Goal: Task Accomplishment & Management: Complete application form

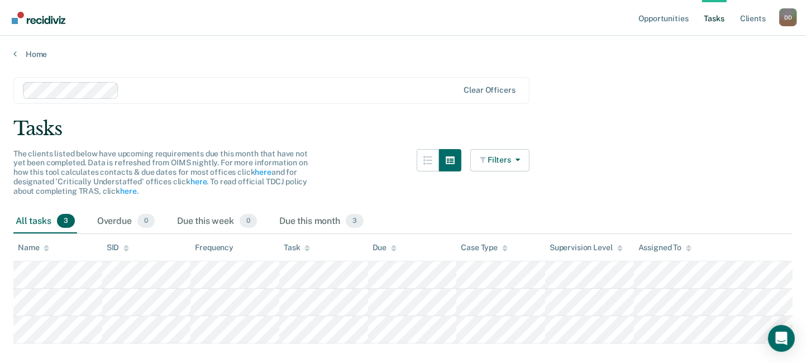
click at [718, 16] on link "Tasks" at bounding box center [714, 18] width 25 height 36
click at [31, 55] on link "Home" at bounding box center [402, 54] width 779 height 10
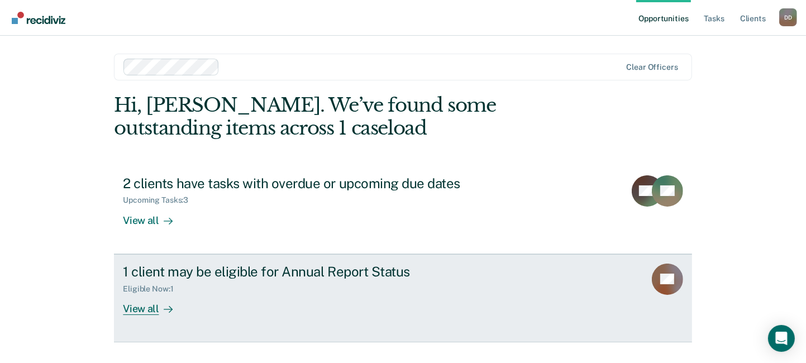
click at [141, 307] on div "View all" at bounding box center [154, 304] width 63 height 22
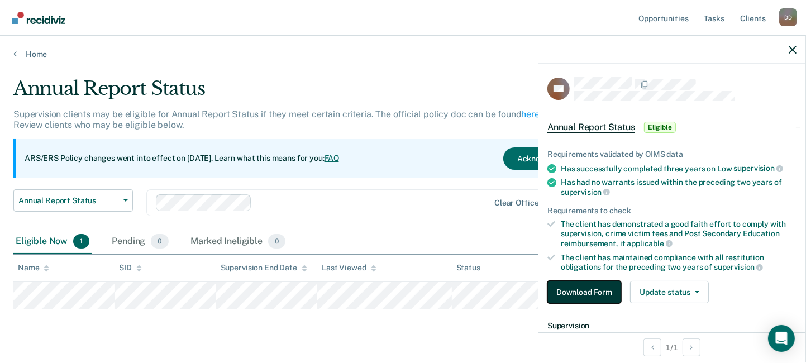
click at [595, 291] on button "Download Form" at bounding box center [584, 292] width 74 height 22
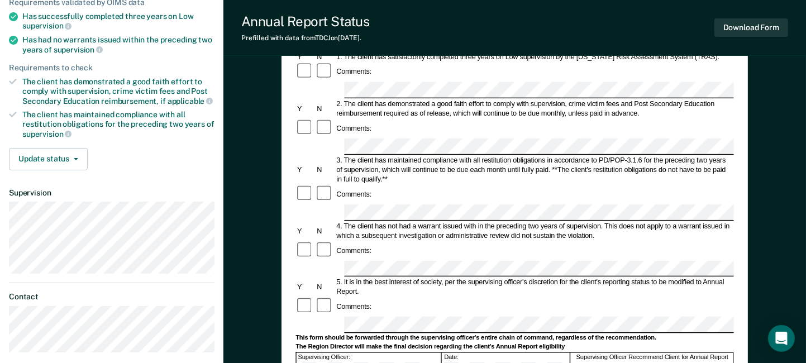
scroll to position [168, 0]
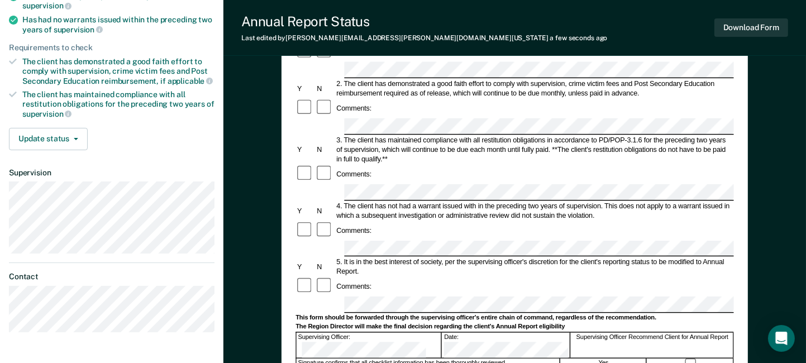
click at [354, 236] on form "Annual Reporting Checklist, Recommendation, and Determination Form Clients who …" at bounding box center [515, 295] width 438 height 713
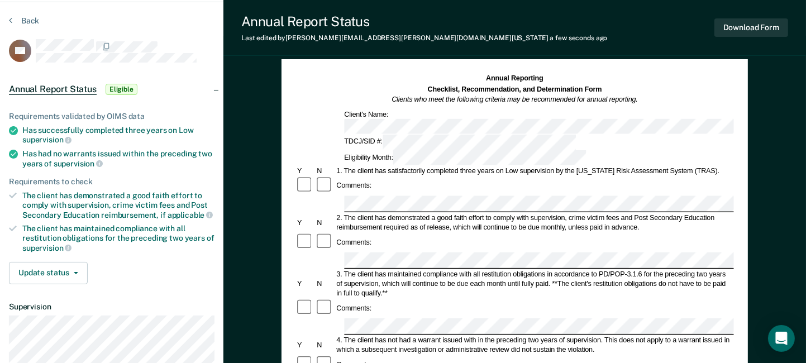
scroll to position [0, 0]
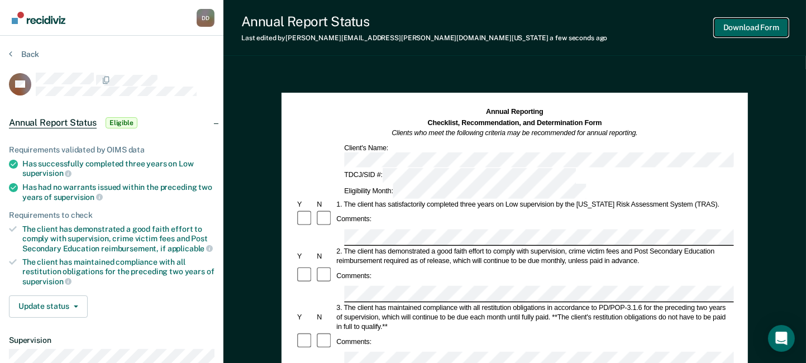
click at [738, 29] on button "Download Form" at bounding box center [751, 27] width 74 height 18
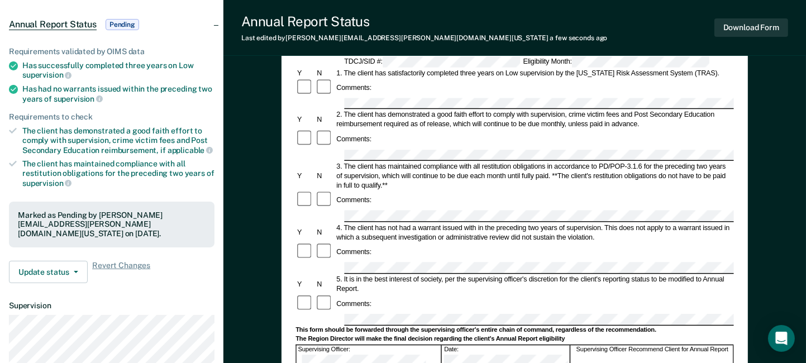
scroll to position [112, 0]
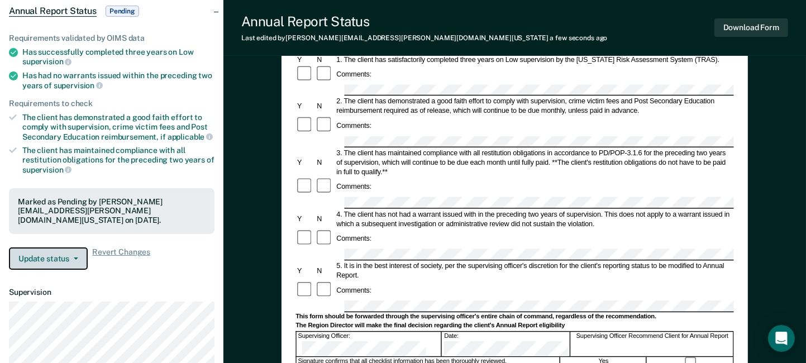
click at [76, 256] on button "Update status" at bounding box center [48, 258] width 79 height 22
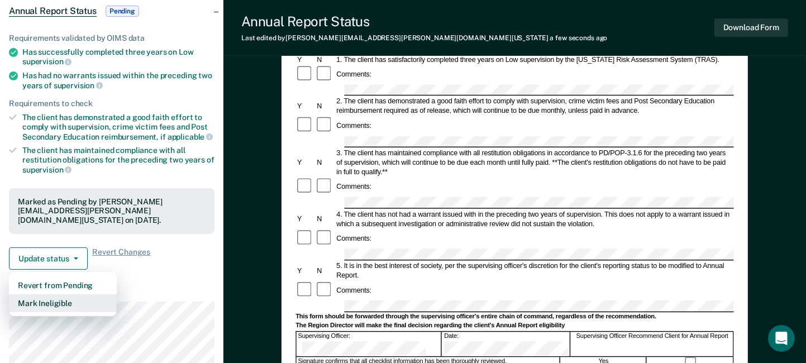
click at [65, 300] on button "Mark Ineligible" at bounding box center [63, 303] width 108 height 18
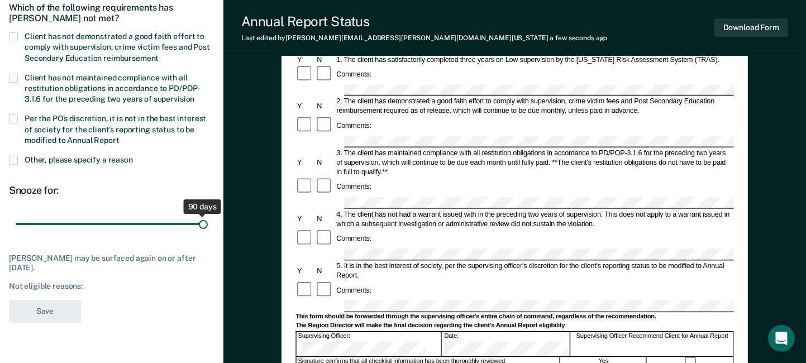
drag, startPoint x: 79, startPoint y: 222, endPoint x: 218, endPoint y: 227, distance: 139.7
click at [208, 227] on input "range" at bounding box center [112, 224] width 192 height 20
type input "89"
click at [202, 222] on input "range" at bounding box center [112, 224] width 192 height 20
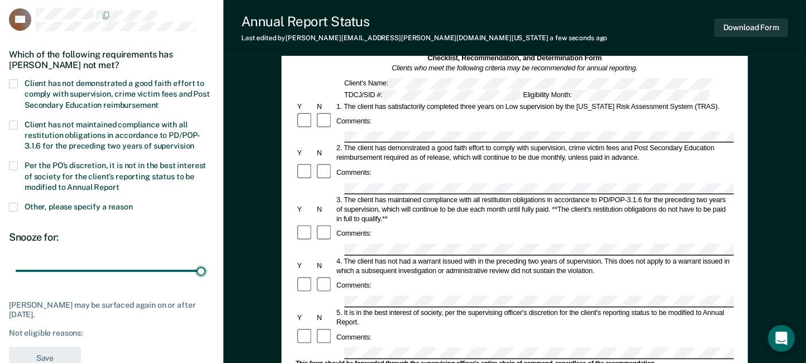
scroll to position [0, 0]
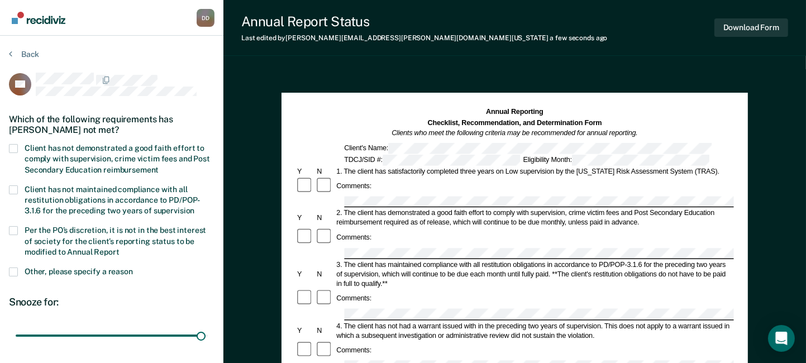
click at [11, 270] on span at bounding box center [13, 271] width 9 height 9
click at [133, 267] on input "Other, please specify a reason" at bounding box center [133, 267] width 0 height 0
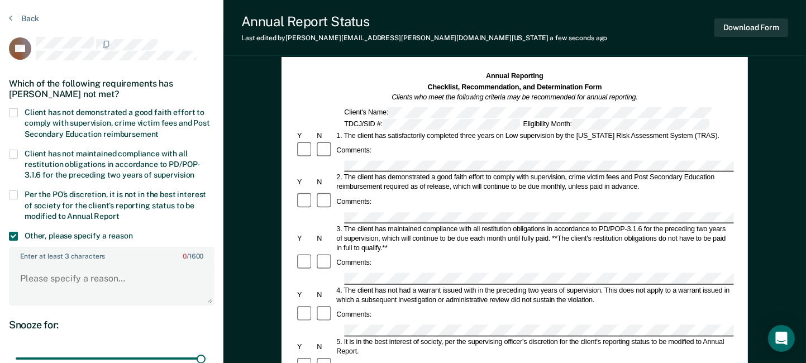
scroll to position [56, 0]
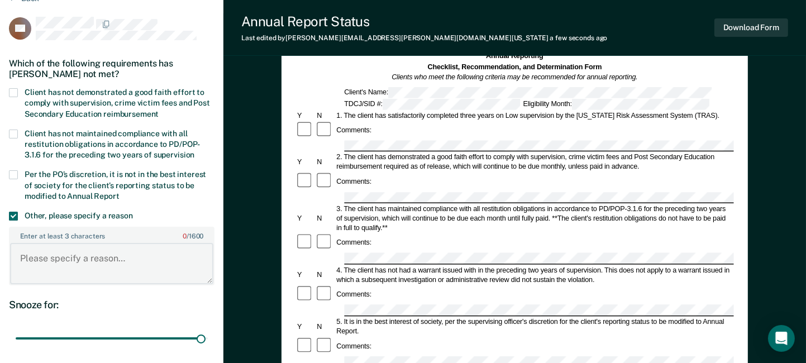
click at [58, 264] on textarea "Enter at least 3 characters 0 / 1600" at bounding box center [111, 263] width 203 height 41
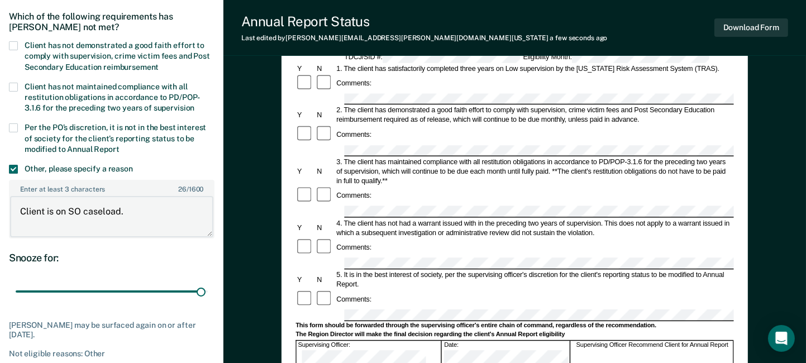
scroll to position [168, 0]
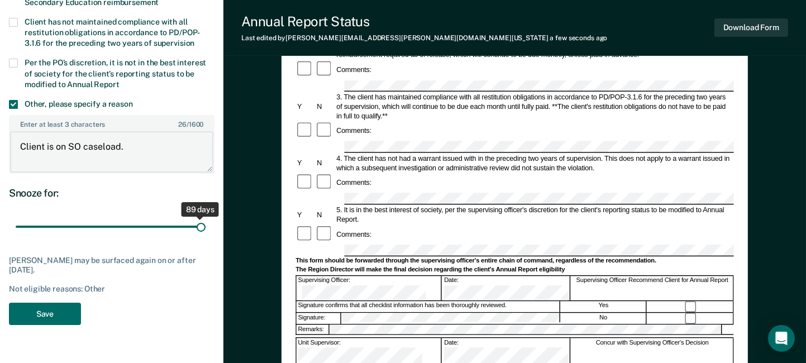
type textarea "Client is on SO caseload."
drag, startPoint x: 200, startPoint y: 224, endPoint x: 207, endPoint y: 224, distance: 6.1
type input "90"
click at [207, 224] on input "range" at bounding box center [112, 227] width 192 height 20
click at [42, 311] on button "Save" at bounding box center [45, 314] width 72 height 23
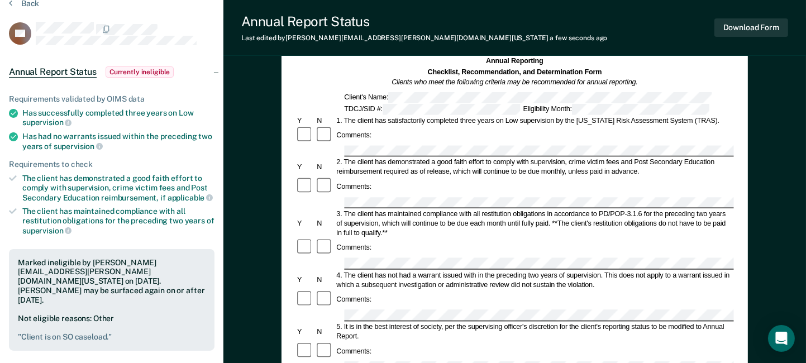
scroll to position [0, 0]
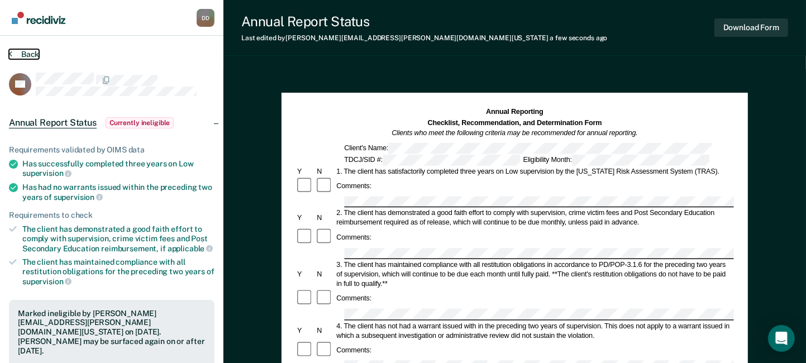
click at [24, 54] on button "Back" at bounding box center [24, 54] width 30 height 10
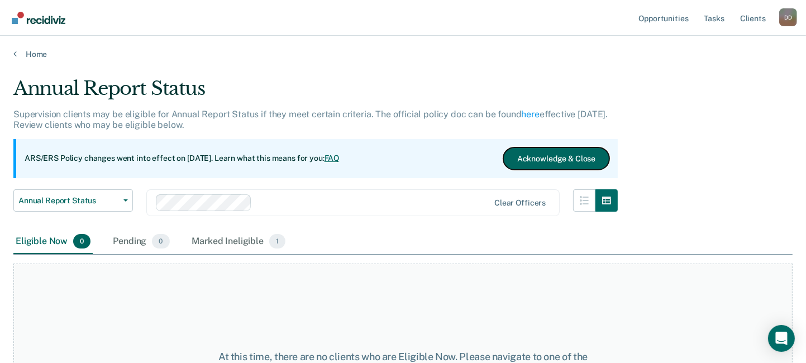
click at [558, 159] on button "Acknowledge & Close" at bounding box center [556, 158] width 106 height 22
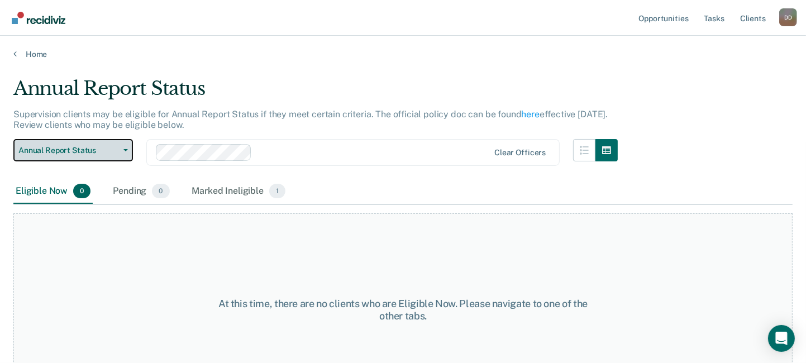
click at [127, 148] on button "Annual Report Status" at bounding box center [72, 150] width 119 height 22
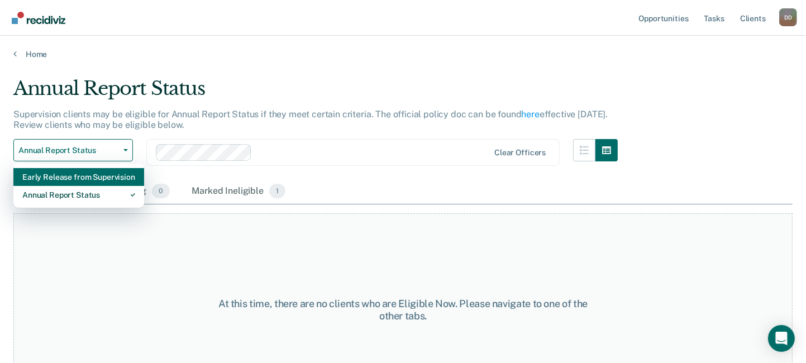
click at [96, 179] on div "Early Release from Supervision" at bounding box center [78, 177] width 113 height 18
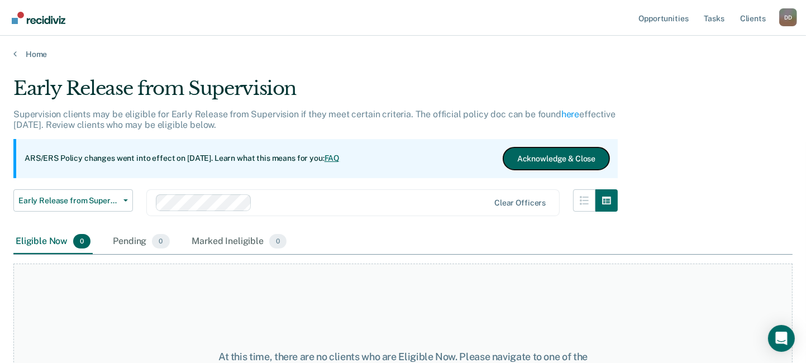
click at [572, 157] on button "Acknowledge & Close" at bounding box center [556, 158] width 106 height 22
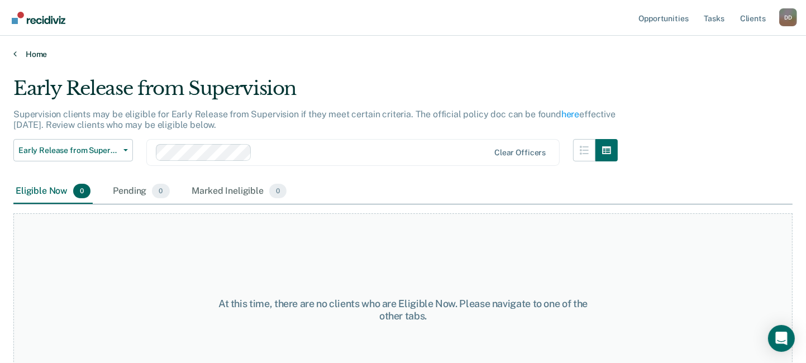
click at [27, 50] on link "Home" at bounding box center [402, 54] width 779 height 10
